Goal: Communication & Community: Ask a question

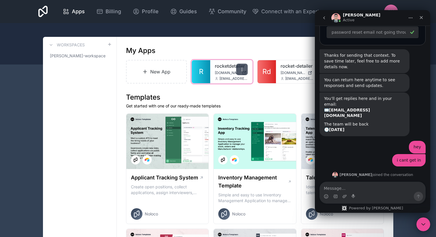
scroll to position [966, 0]
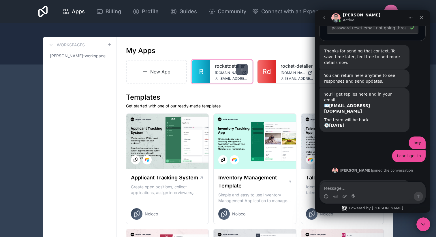
click at [246, 75] on div at bounding box center [242, 70] width 12 height 12
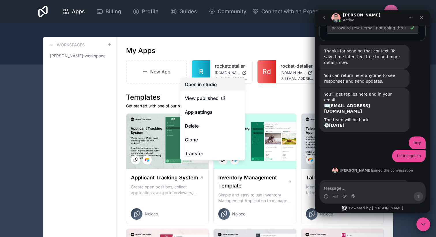
click at [226, 85] on link "Open in studio" at bounding box center [212, 85] width 65 height 14
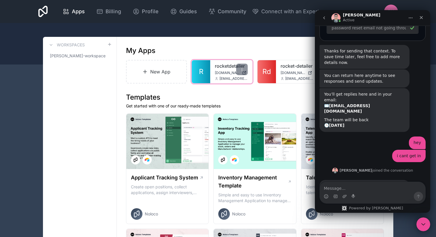
click at [206, 70] on link "R" at bounding box center [201, 71] width 18 height 23
click at [211, 62] on div "rocketdetailer [DOMAIN_NAME] [EMAIL_ADDRESS][DOMAIN_NAME]" at bounding box center [231, 71] width 42 height 23
click at [211, 73] on div "rocketdetailer [DOMAIN_NAME] [EMAIL_ADDRESS][DOMAIN_NAME]" at bounding box center [231, 71] width 42 height 23
click at [244, 70] on div at bounding box center [242, 70] width 12 height 12
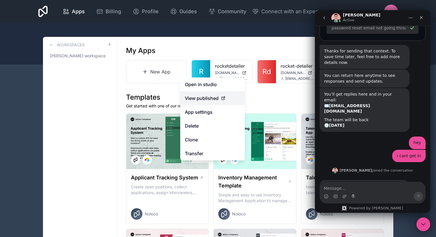
click at [226, 95] on div "View published" at bounding box center [212, 98] width 55 height 7
click at [198, 60] on div "R rocketdetailer [DOMAIN_NAME] [EMAIL_ADDRESS][DOMAIN_NAME]" at bounding box center [221, 72] width 61 height 24
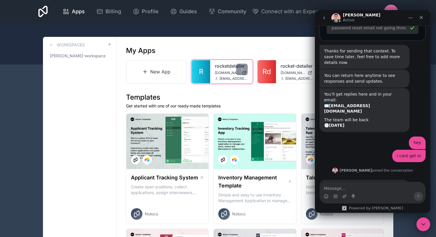
click at [198, 72] on link "R" at bounding box center [201, 71] width 18 height 23
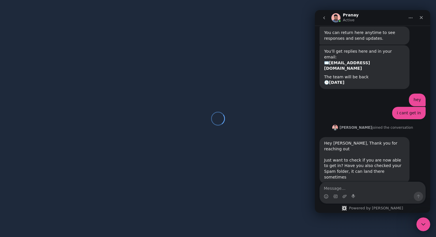
scroll to position [1011, 0]
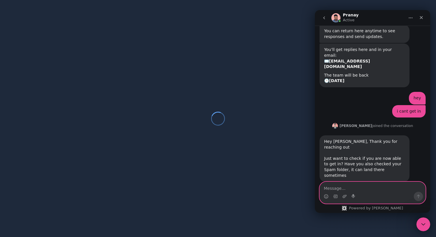
click at [347, 190] on textarea "Message…" at bounding box center [373, 187] width 106 height 10
type textarea "[EMAIL_ADDRESS][DOMAIN_NAME]"
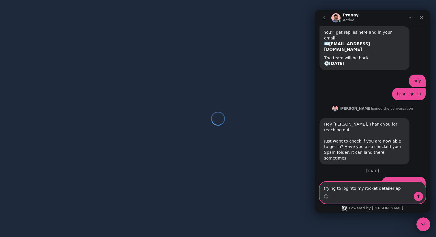
type textarea "trying to loginto my rocket detailer app"
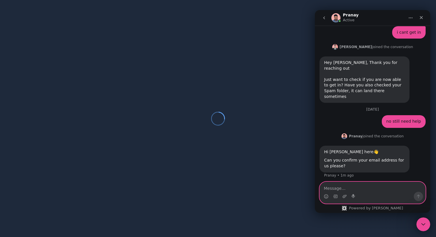
scroll to position [1099, 0]
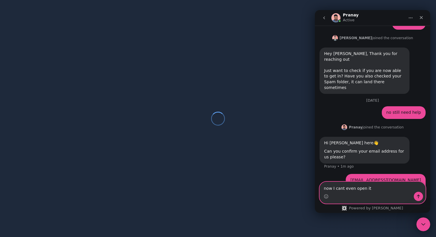
type textarea "now I cant even open it"
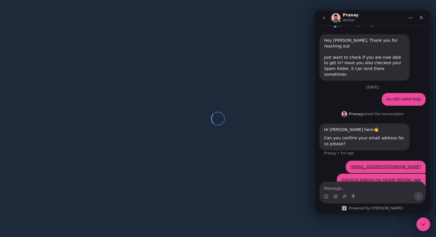
click at [360, 191] on img "Rayan says…" at bounding box center [382, 216] width 77 height 50
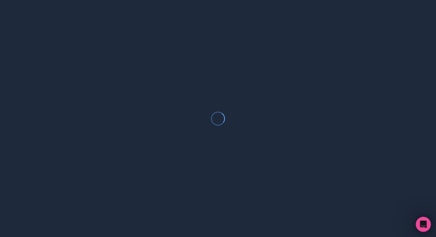
click at [419, 222] on div "Open Intercom Messenger" at bounding box center [422, 223] width 19 height 19
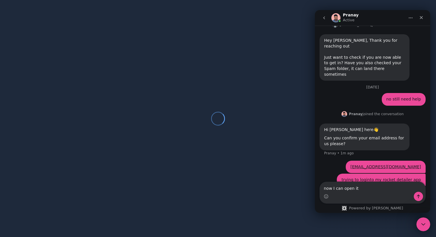
type textarea "now I can open it"
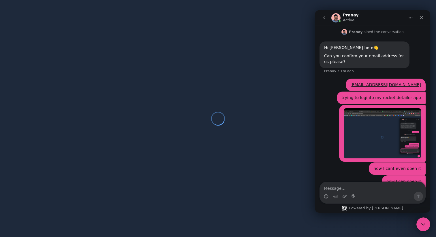
scroll to position [1205, 0]
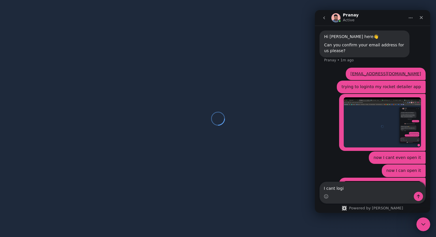
type textarea "I cant login"
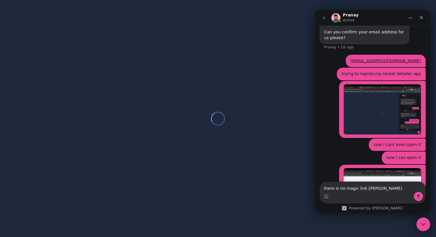
type textarea "there is no magic link sent"
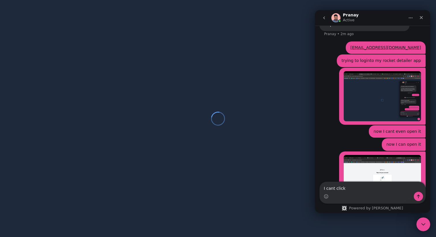
type textarea "I cant click"
click at [376, 155] on img "Rayan says…" at bounding box center [382, 180] width 77 height 50
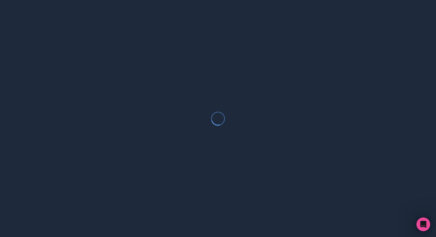
click at [422, 217] on div at bounding box center [218, 118] width 436 height 237
click at [419, 217] on div "Open Intercom Messenger" at bounding box center [422, 223] width 19 height 19
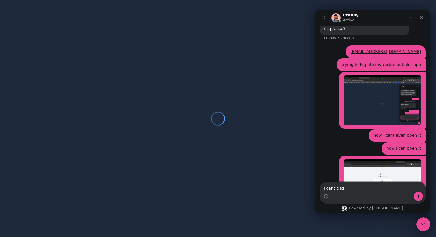
scroll to position [1232, 0]
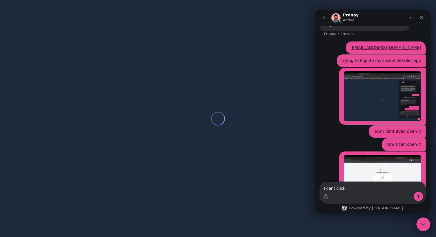
click at [368, 155] on img "Rayan says…" at bounding box center [382, 180] width 77 height 50
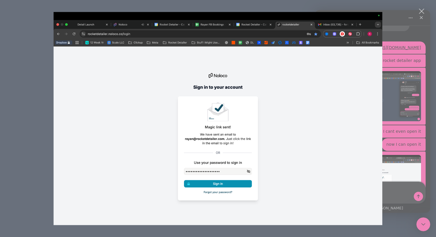
scroll to position [0, 0]
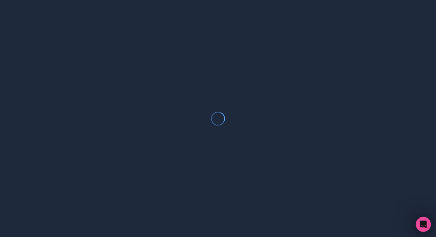
click at [417, 225] on div "Open Intercom Messenger" at bounding box center [422, 223] width 19 height 19
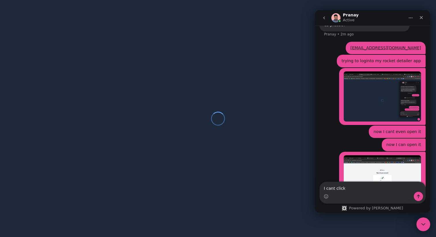
scroll to position [1232, 0]
type textarea "I cant click sign in even when I type my password"
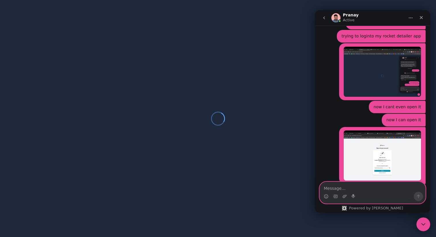
scroll to position [1257, 0]
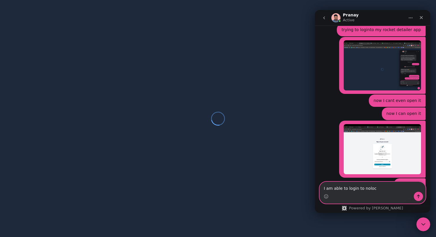
type textarea "I am able to login to noloco"
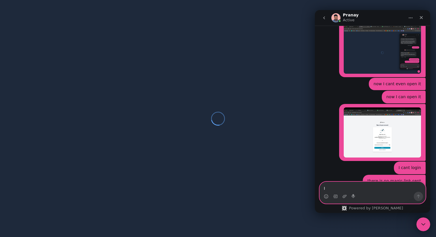
scroll to position [1274, 0]
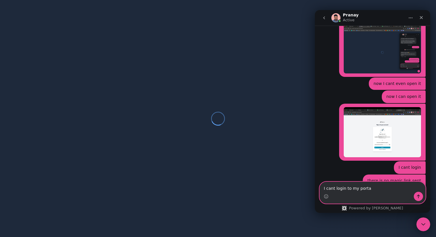
type textarea "I cant login to my portal"
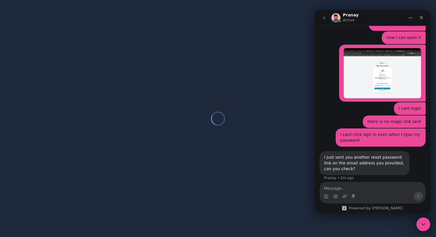
scroll to position [1345, 0]
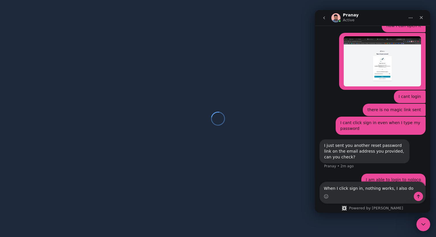
click at [370, 190] on textarea "When I click sign in, nothing works, I also do" at bounding box center [373, 187] width 106 height 10
click at [389, 190] on textarea "When I click sign in, it doesnt works, I also do" at bounding box center [373, 187] width 106 height 10
click at [407, 192] on textarea "When I click sign in, it doesnt work, I also do" at bounding box center [373, 187] width 106 height 10
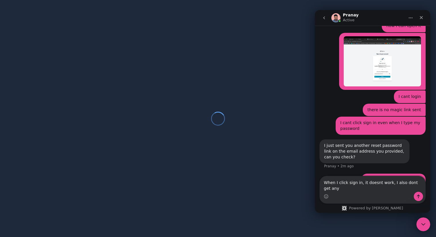
scroll to position [1350, 0]
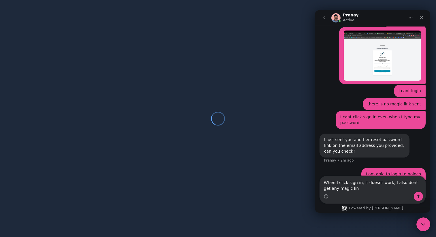
type textarea "When I click sign in, it doesnt work, I also dont get any magic link"
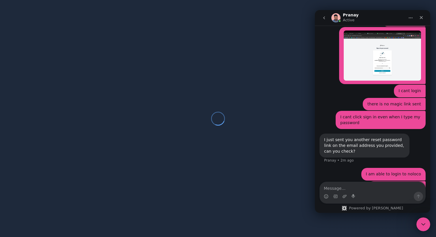
scroll to position [1363, 0]
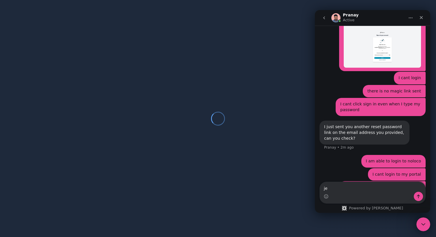
type textarea "j"
type textarea "need this fixed ASAP please!!!"
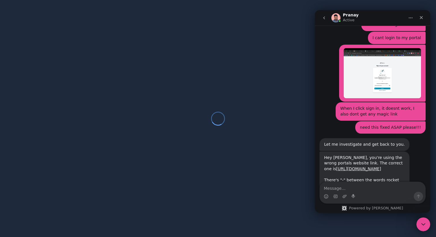
scroll to position [1510, 0]
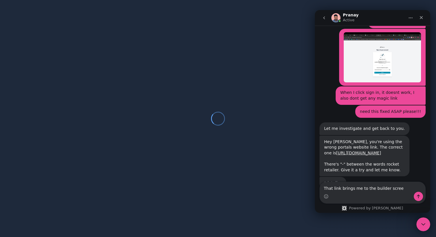
type textarea "That link brings me to the builder screen"
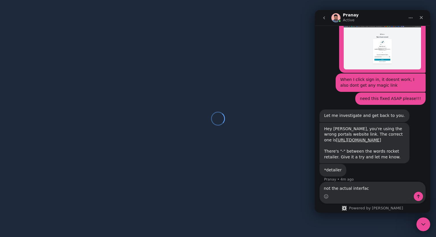
type textarea "not the actual interface"
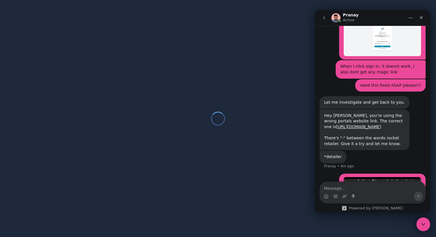
type textarea "i"
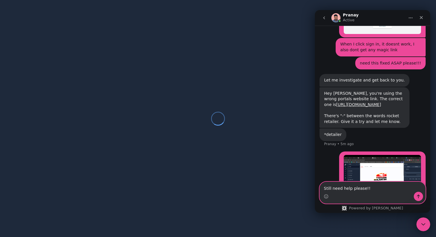
scroll to position [1564, 0]
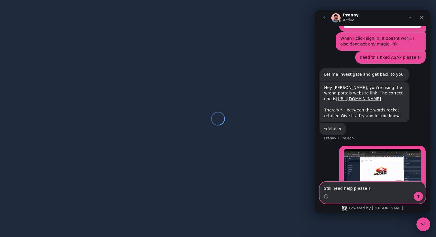
type textarea "Still need help please!!"
click at [417, 199] on button "Send a message…" at bounding box center [418, 196] width 9 height 9
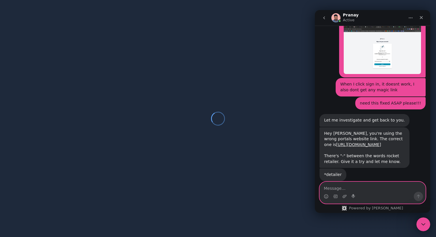
scroll to position [1479, 0]
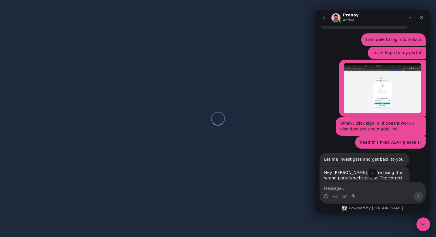
click at [352, 182] on link "[URL][DOMAIN_NAME]" at bounding box center [358, 184] width 45 height 5
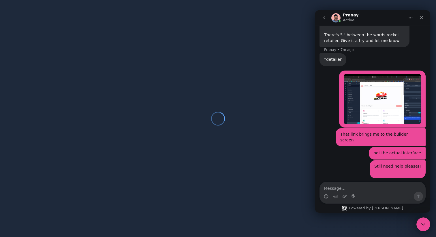
scroll to position [1645, 0]
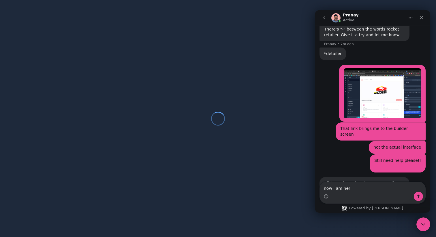
type textarea "now I am here"
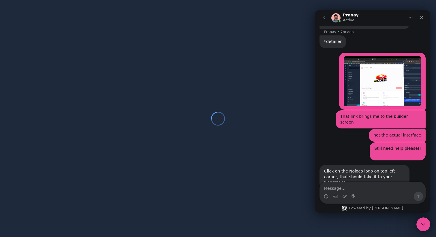
scroll to position [1659, 0]
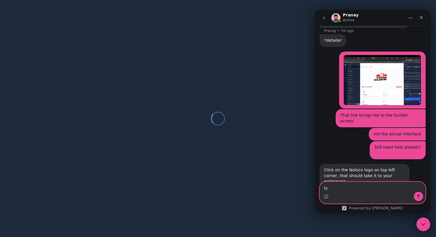
type textarea "h"
type textarea "which still isnt inside the interface I want to be in"
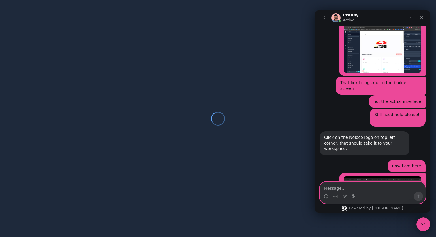
scroll to position [1700, 0]
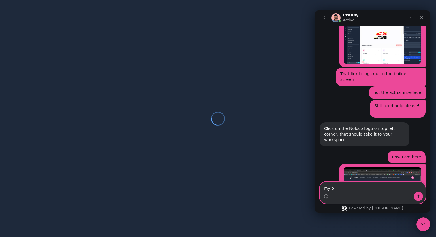
type textarea "my br"
type textarea "the one that I use"
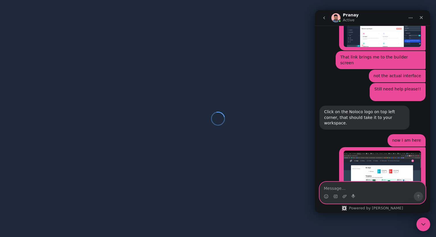
scroll to position [1717, 0]
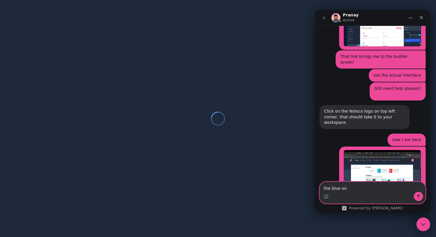
type textarea "the blue one"
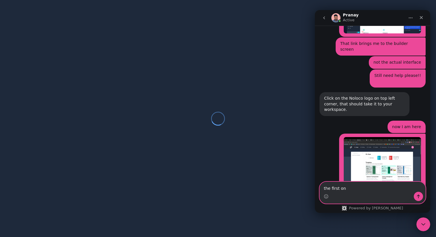
type textarea "the first one"
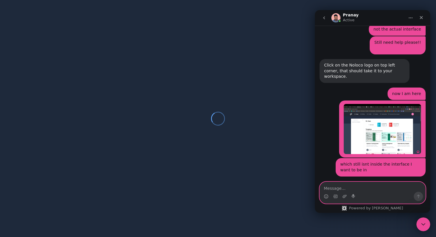
scroll to position [1766, 0]
